Goal: Check status

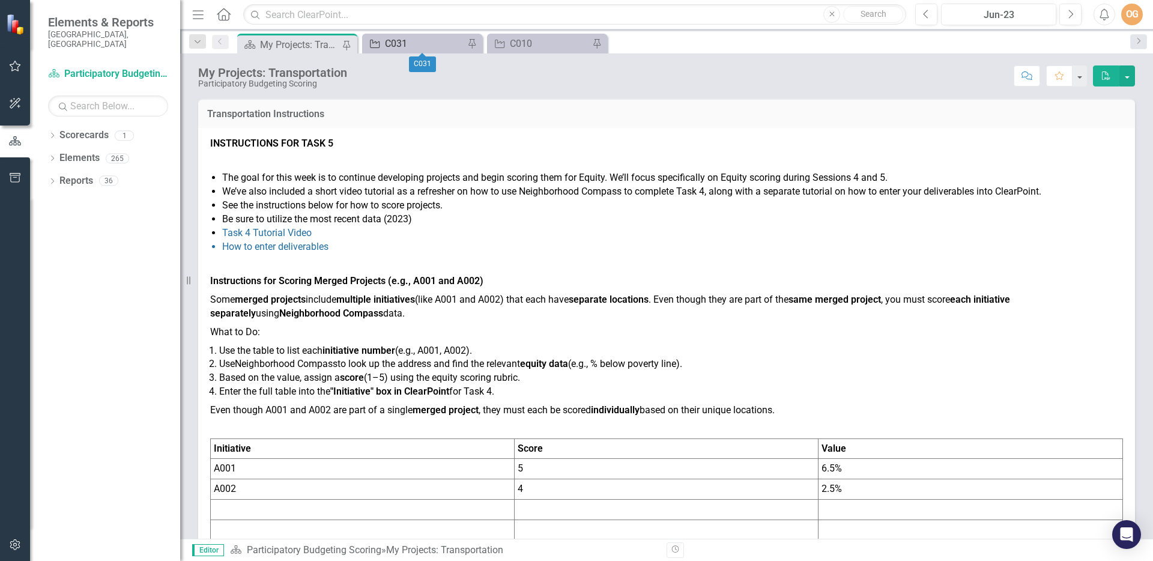
click at [438, 43] on div "C031" at bounding box center [424, 43] width 79 height 15
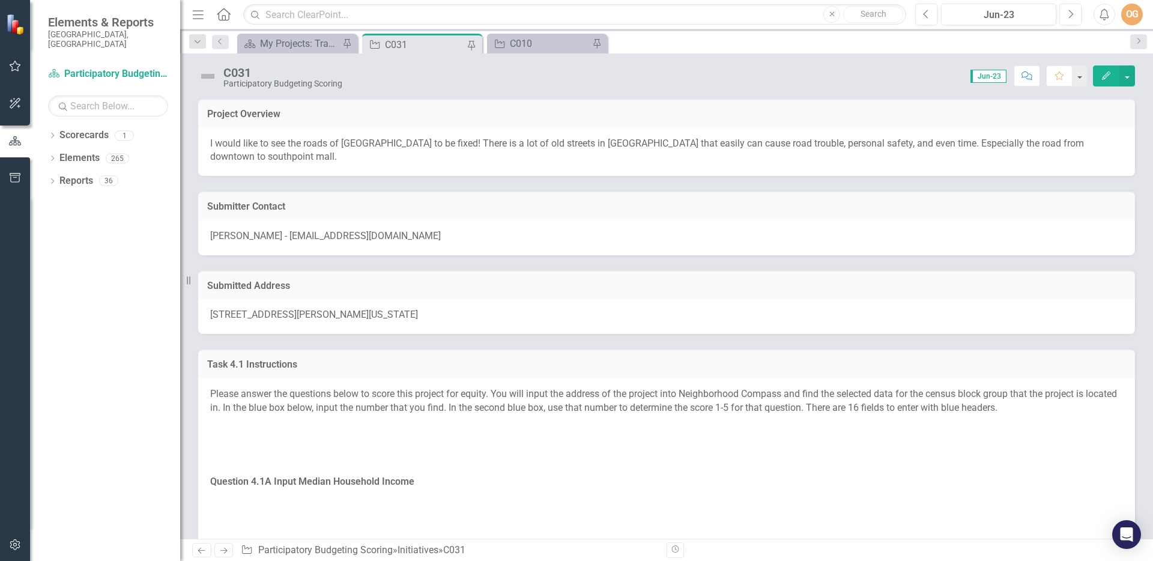
click at [992, 76] on span "Jun-23" at bounding box center [988, 76] width 36 height 13
click at [983, 77] on span "Jun-23" at bounding box center [988, 76] width 36 height 13
click at [983, 75] on span "Jun-23" at bounding box center [988, 76] width 36 height 13
click at [305, 45] on div "My Projects: Transportation" at bounding box center [299, 43] width 79 height 15
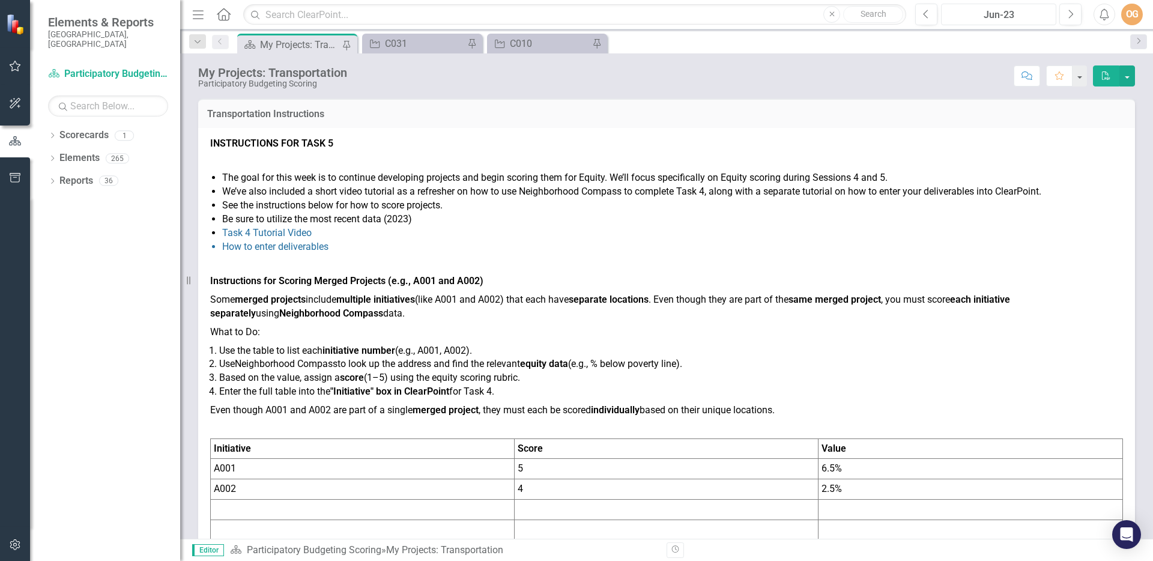
click at [999, 12] on div "Jun-23" at bounding box center [998, 15] width 107 height 14
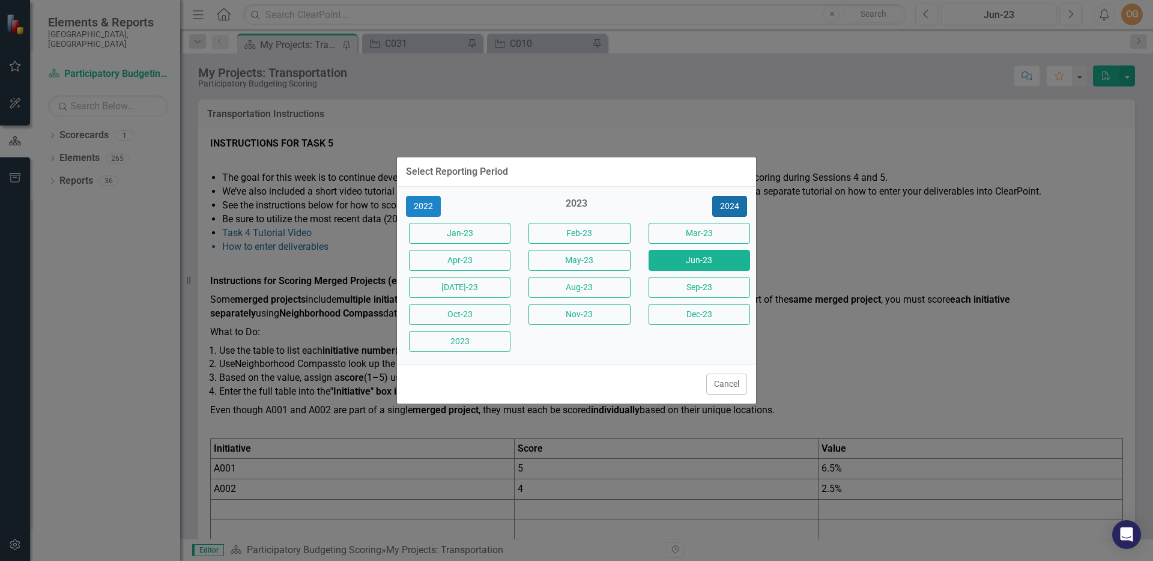
click at [731, 206] on button "2024" at bounding box center [729, 206] width 35 height 21
click at [732, 201] on button "2025" at bounding box center [729, 206] width 35 height 21
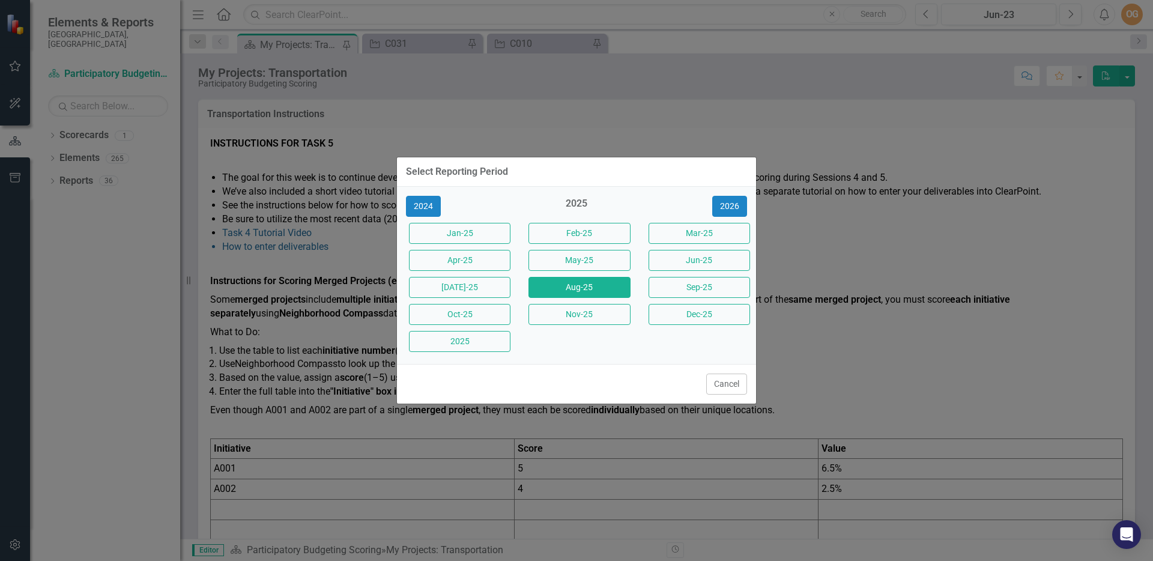
click at [588, 286] on button "Aug-25" at bounding box center [578, 287] width 101 height 21
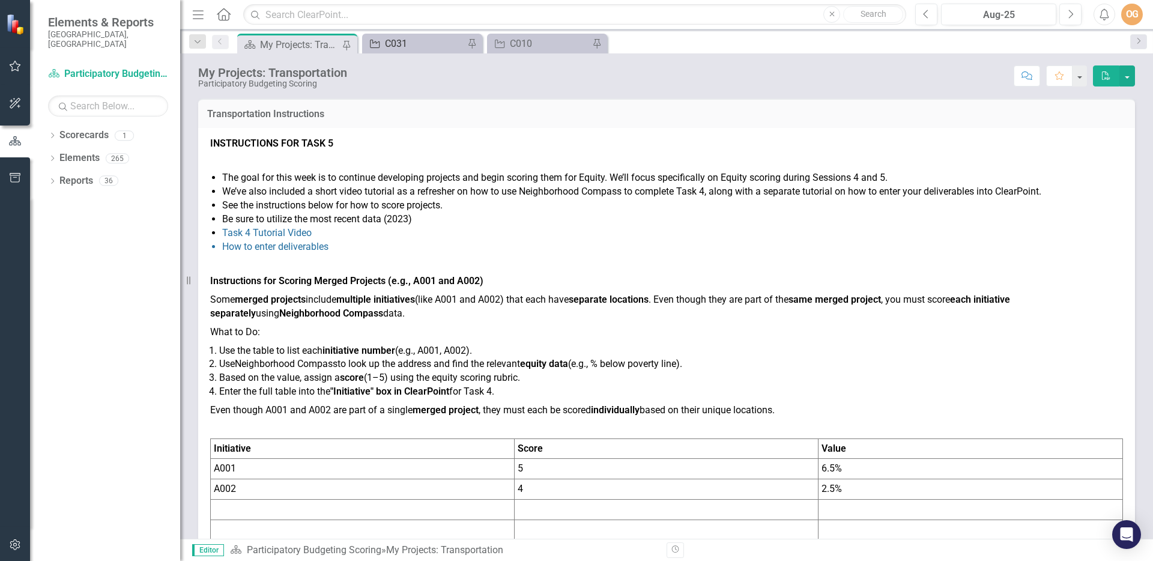
click at [429, 47] on div "C031" at bounding box center [424, 43] width 79 height 15
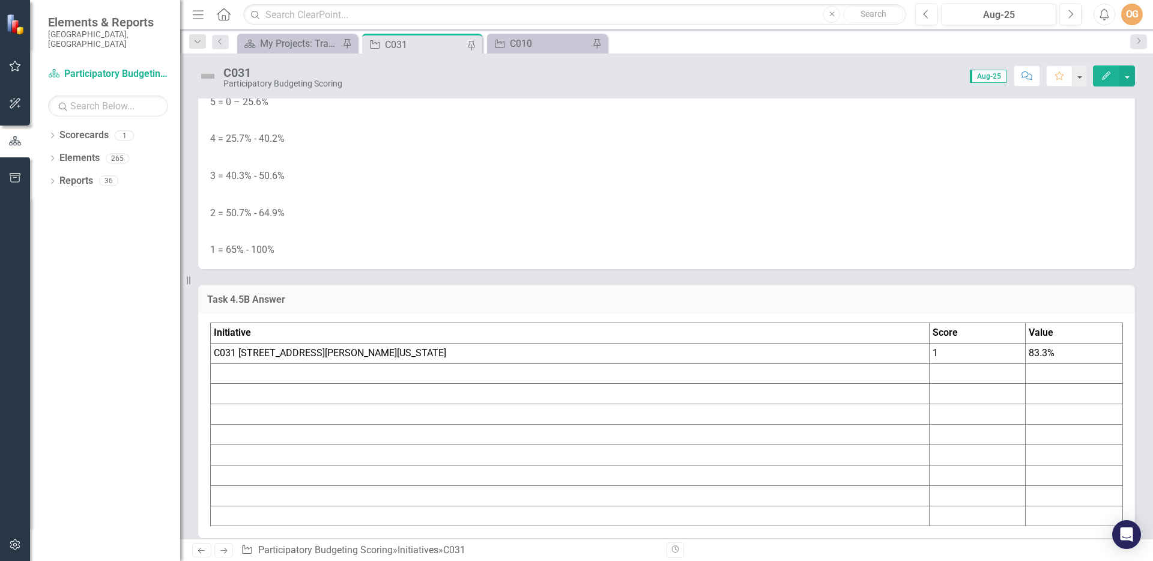
scroll to position [4168, 0]
drag, startPoint x: 557, startPoint y: 202, endPoint x: 623, endPoint y: 202, distance: 66.0
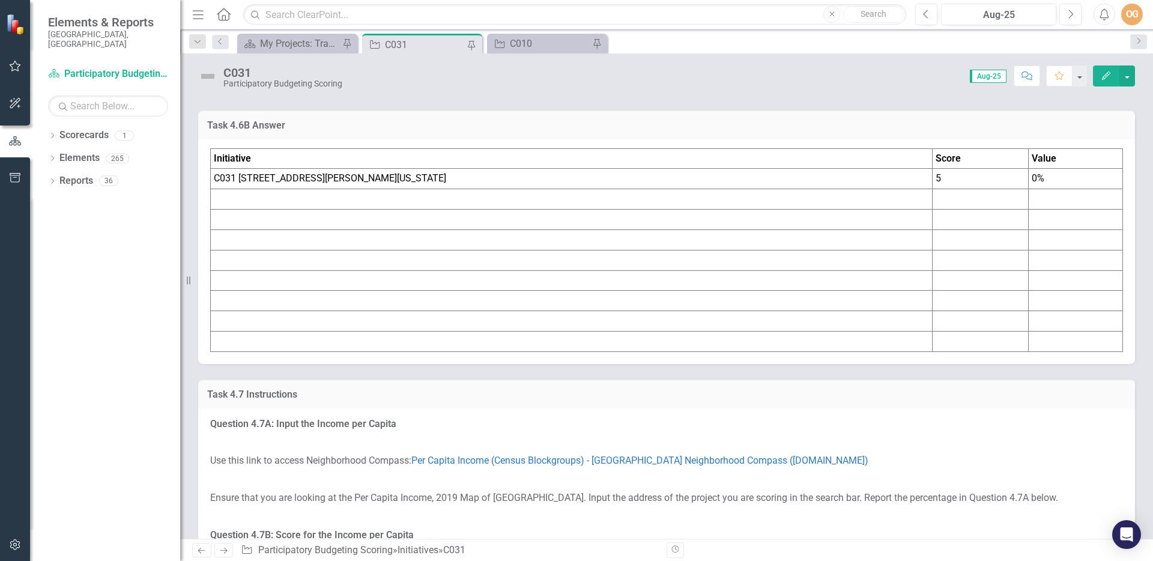
scroll to position [5025, 0]
